Goal: Information Seeking & Learning: Learn about a topic

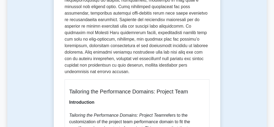
scroll to position [259, 0]
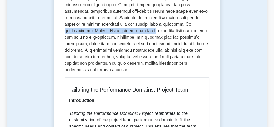
drag, startPoint x: 168, startPoint y: 25, endPoint x: 115, endPoint y: 33, distance: 53.8
copy p "tailoring the Project Team performance domain"
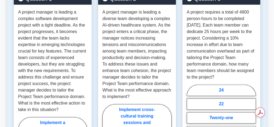
scroll to position [909, 0]
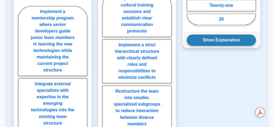
click at [234, 34] on button "Show Explanation" at bounding box center [220, 39] width 69 height 11
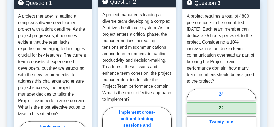
scroll to position [794, 0]
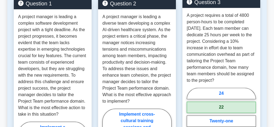
drag, startPoint x: 186, startPoint y: 9, endPoint x: 235, endPoint y: 76, distance: 83.1
click at [237, 74] on p "A project requires a total of 4800 person-hours to be completed [DATE]. Each te…" at bounding box center [220, 47] width 69 height 71
copy p "A project requires a total of 4800 person-hours to be completed [DATE]. Each te…"
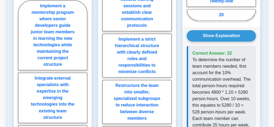
scroll to position [945, 0]
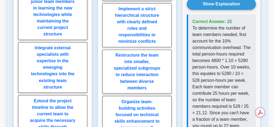
click at [218, 94] on p "To determine the number of team members needed, first account for the 10% commu…" at bounding box center [221, 80] width 59 height 110
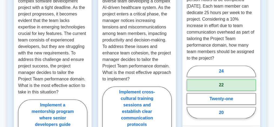
scroll to position [787, 0]
